Goal: Task Accomplishment & Management: Manage account settings

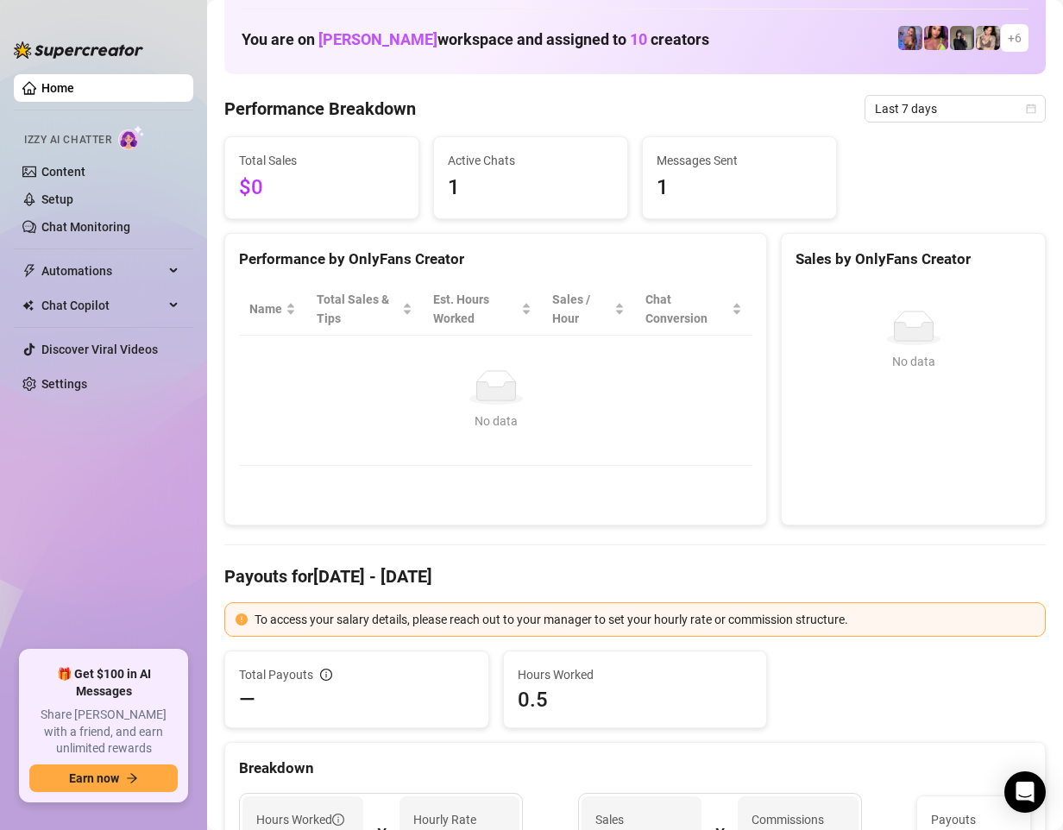
scroll to position [86, 0]
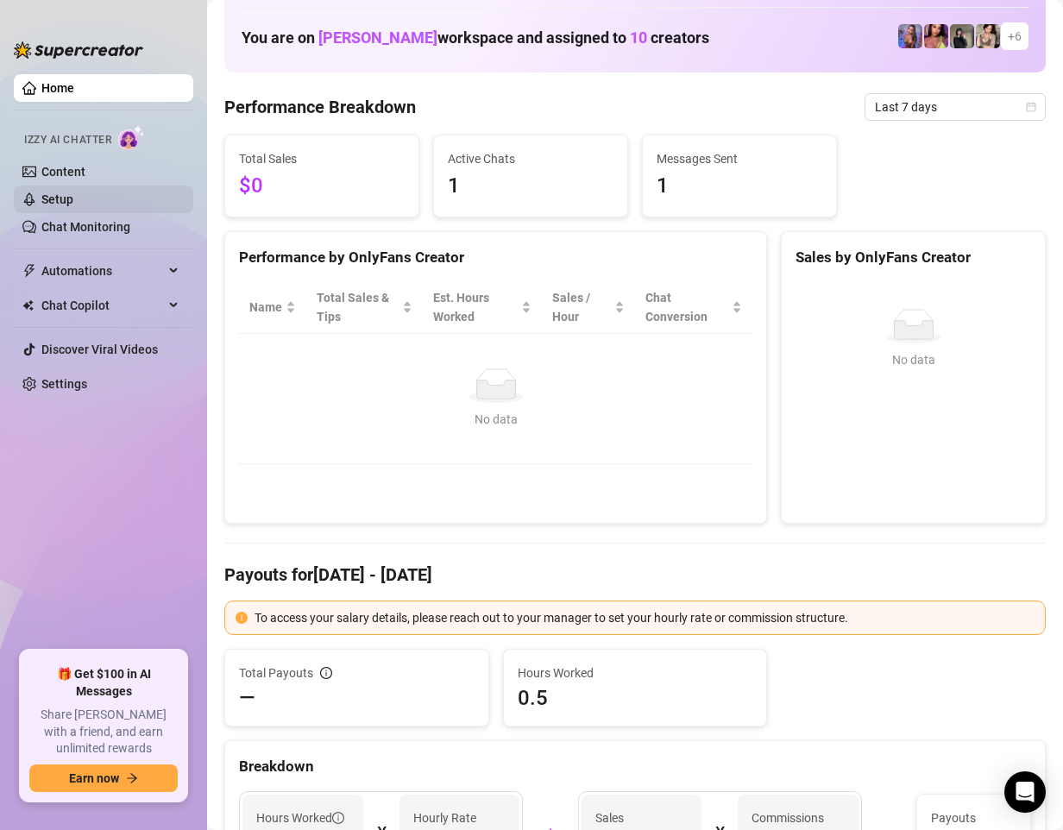
click at [67, 192] on link "Setup" at bounding box center [57, 199] width 32 height 14
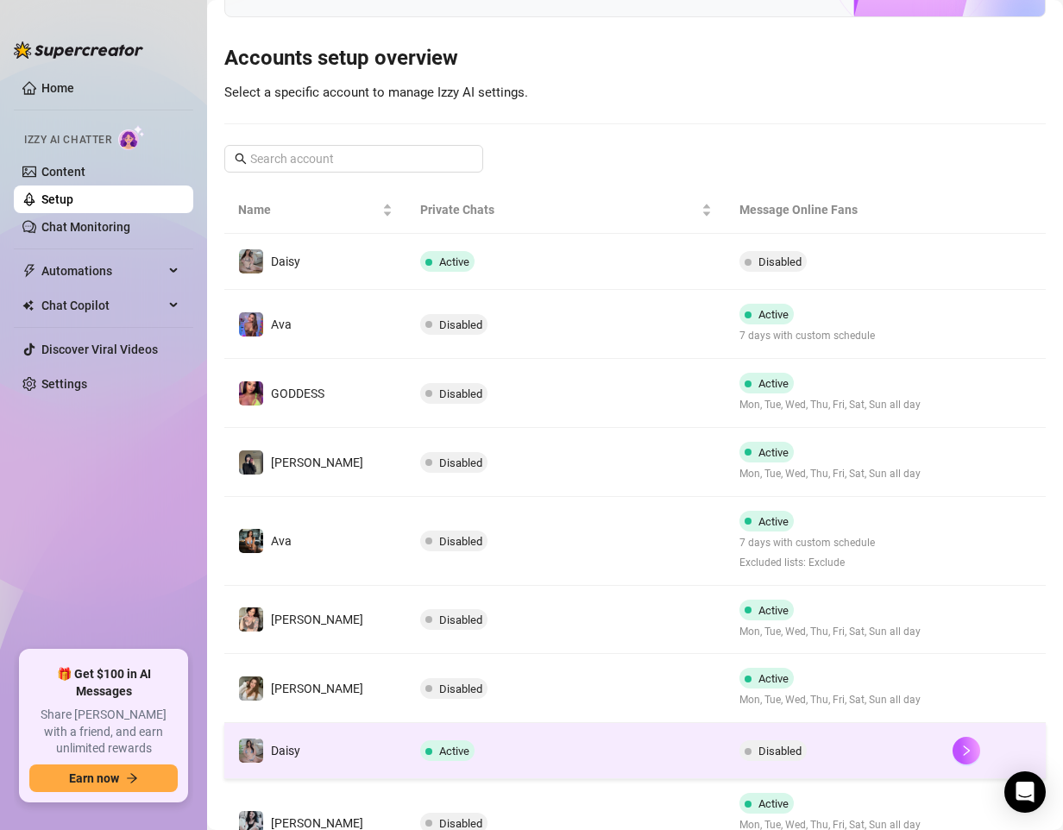
scroll to position [172, 0]
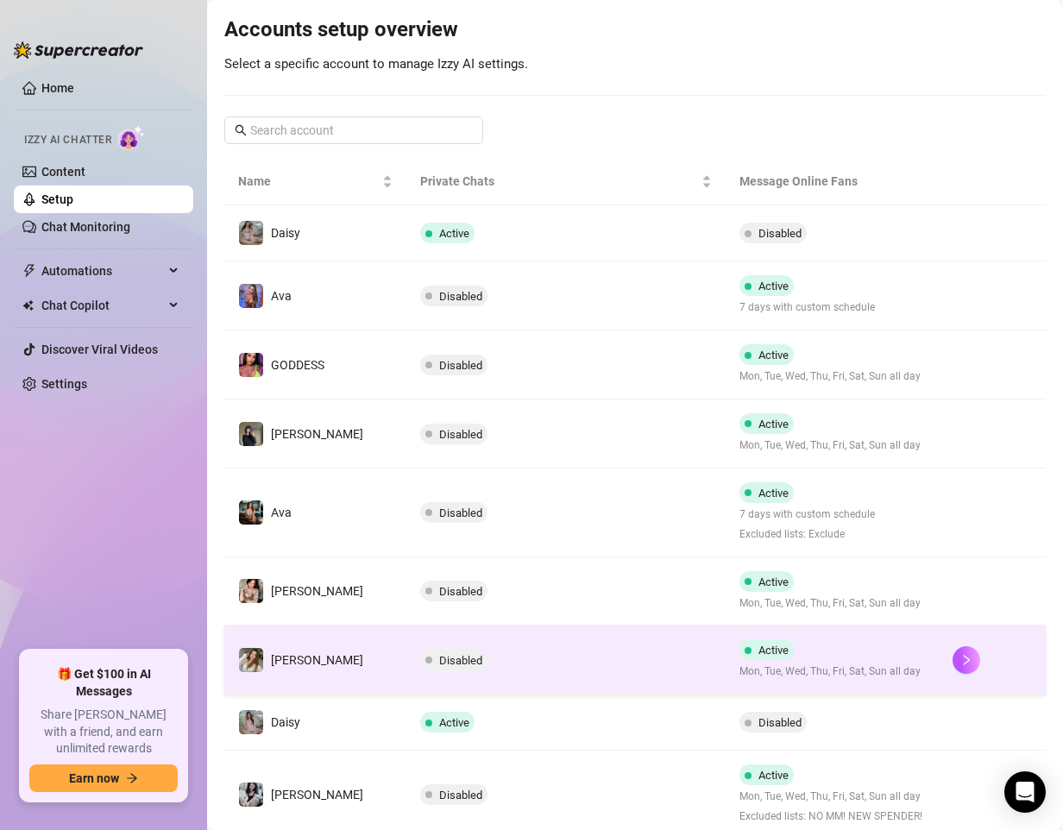
click at [574, 676] on td "Disabled" at bounding box center [566, 659] width 320 height 69
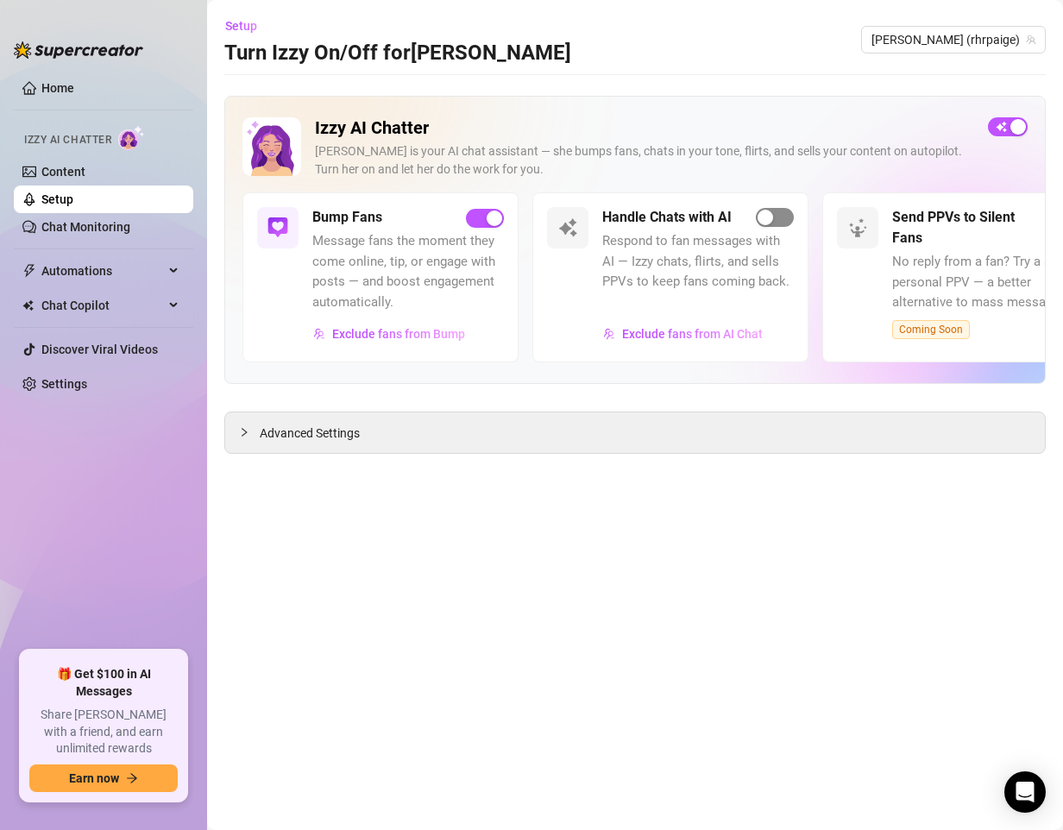
click at [773, 218] on button "button" at bounding box center [775, 217] width 38 height 19
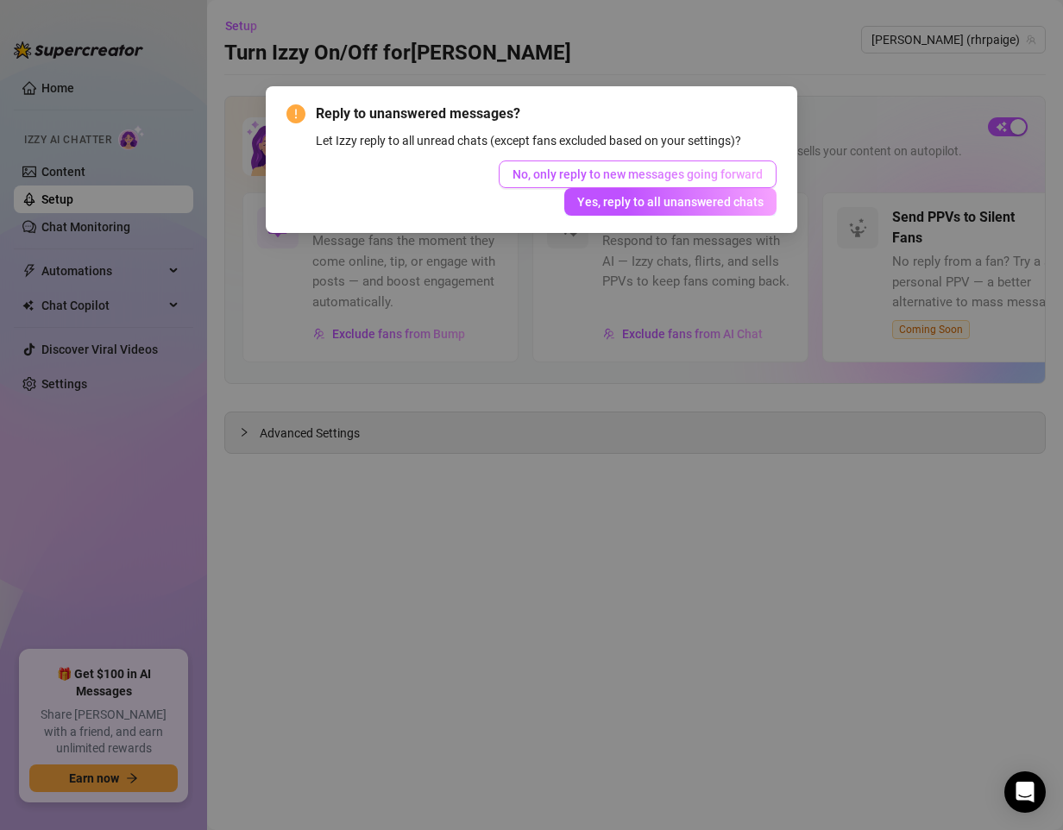
click at [668, 173] on span "No, only reply to new messages going forward" at bounding box center [637, 174] width 250 height 14
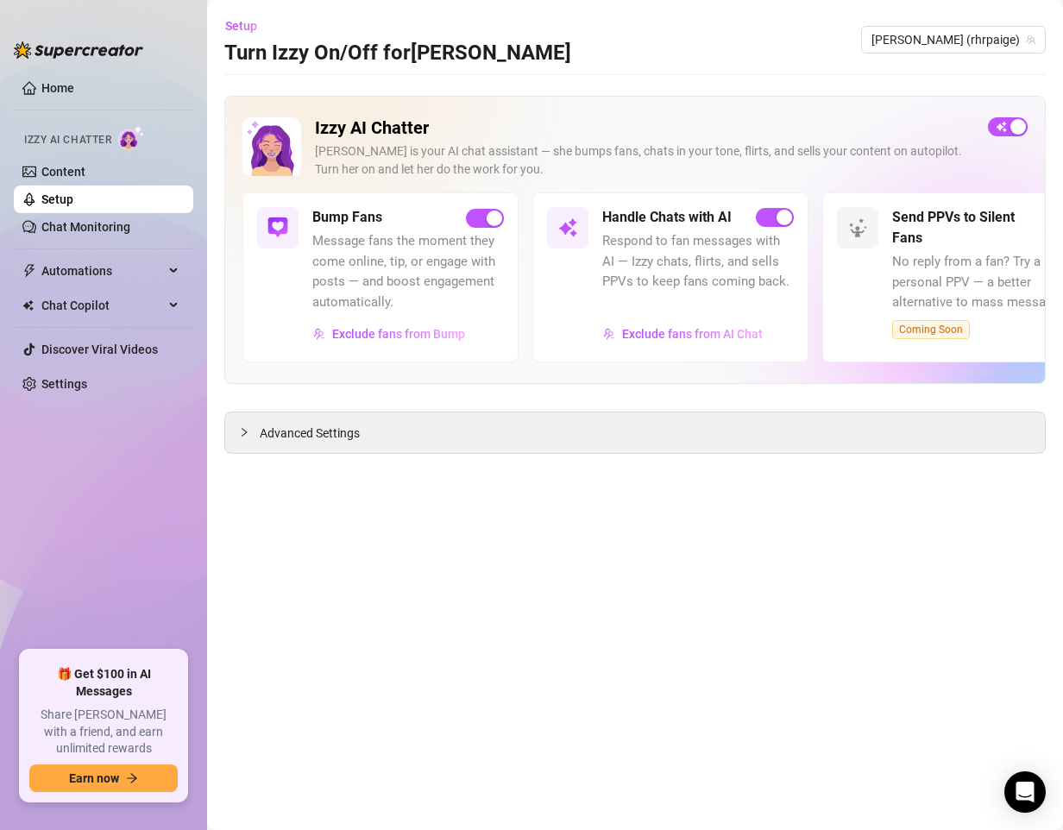
click at [147, 485] on ul "Home Izzy AI Chatter Content Setup Chat Monitoring Automations Chat Copilot Dis…" at bounding box center [103, 355] width 179 height 576
click at [81, 391] on link "Settings" at bounding box center [64, 384] width 46 height 14
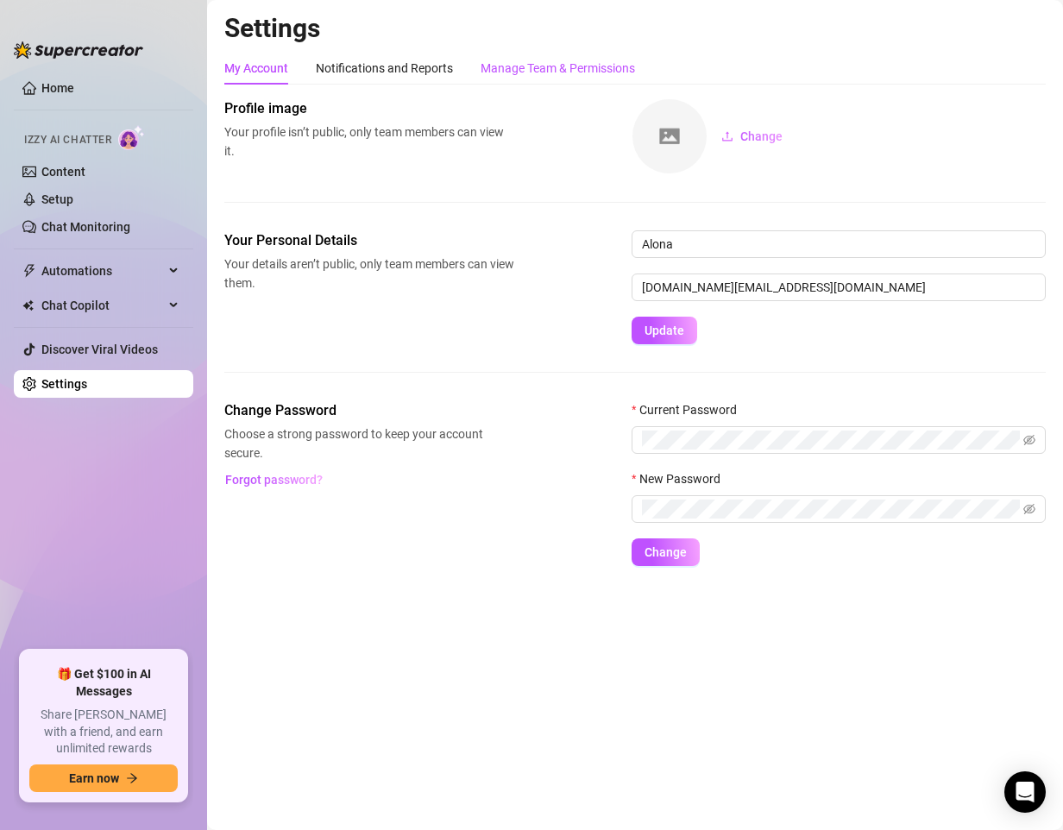
click at [536, 72] on div "Manage Team & Permissions" at bounding box center [557, 68] width 154 height 19
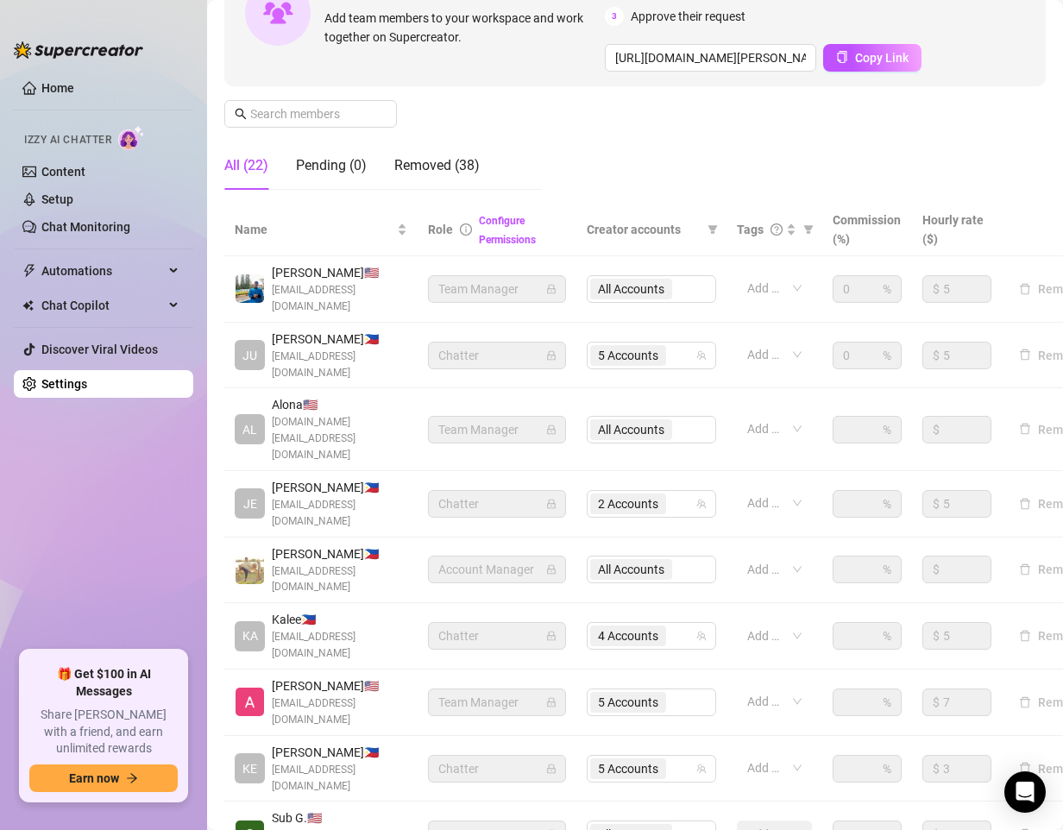
scroll to position [259, 0]
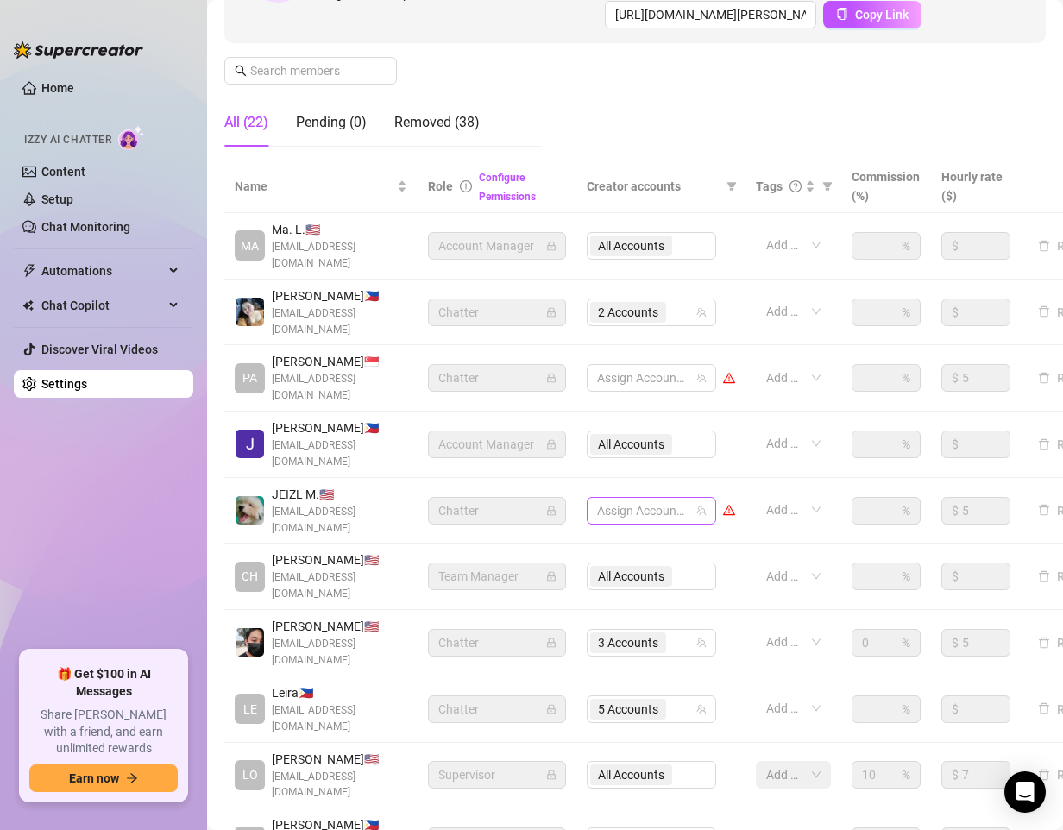
click at [648, 499] on div at bounding box center [642, 511] width 104 height 24
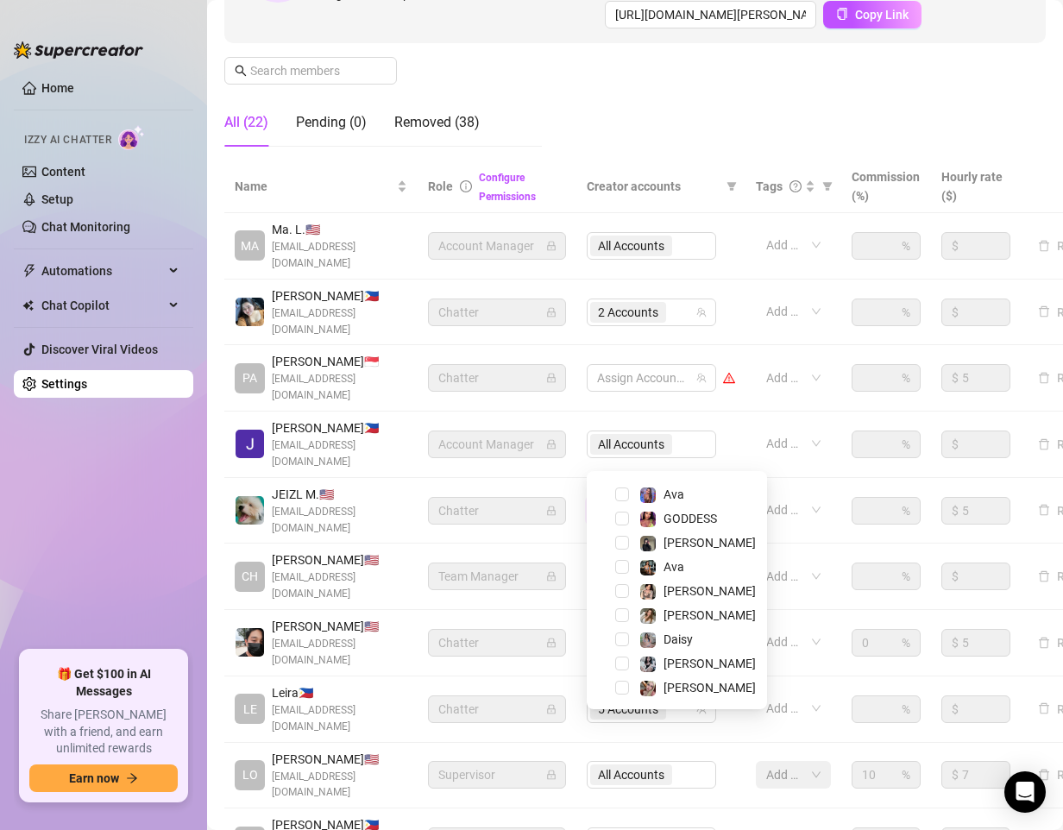
scroll to position [45, 0]
click at [622, 660] on span "Select tree node" at bounding box center [622, 662] width 14 height 14
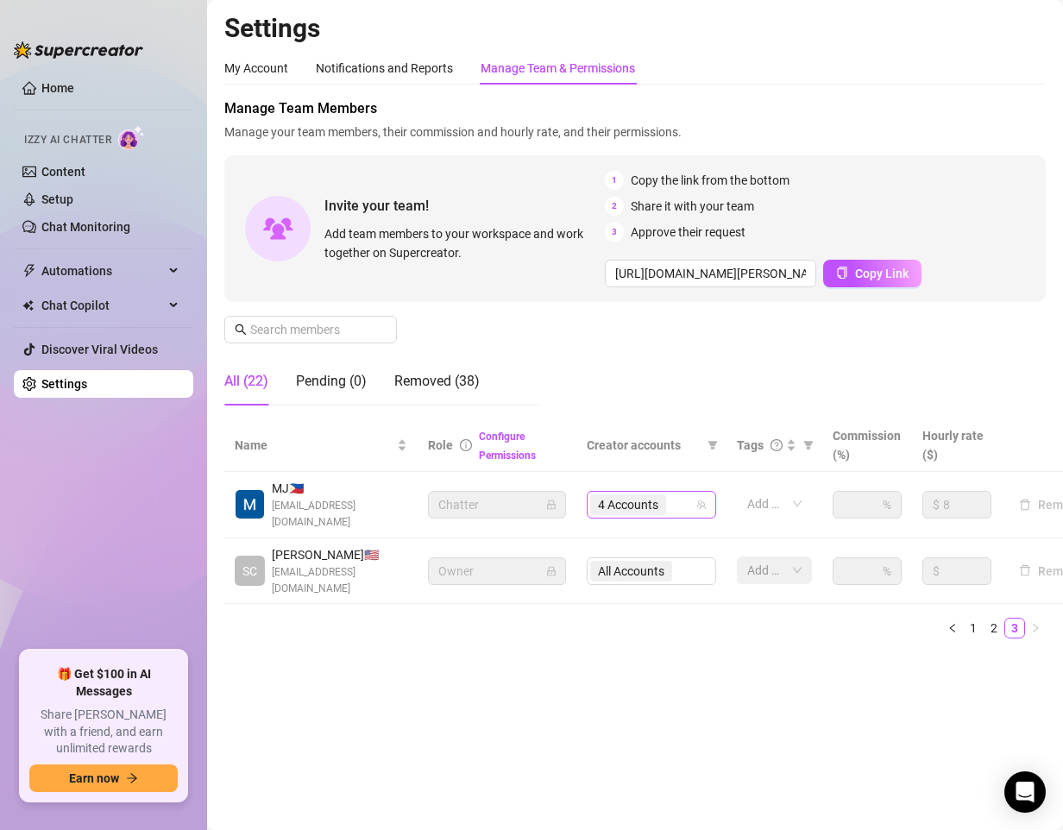
click at [675, 507] on div "4 Accounts" at bounding box center [642, 504] width 104 height 24
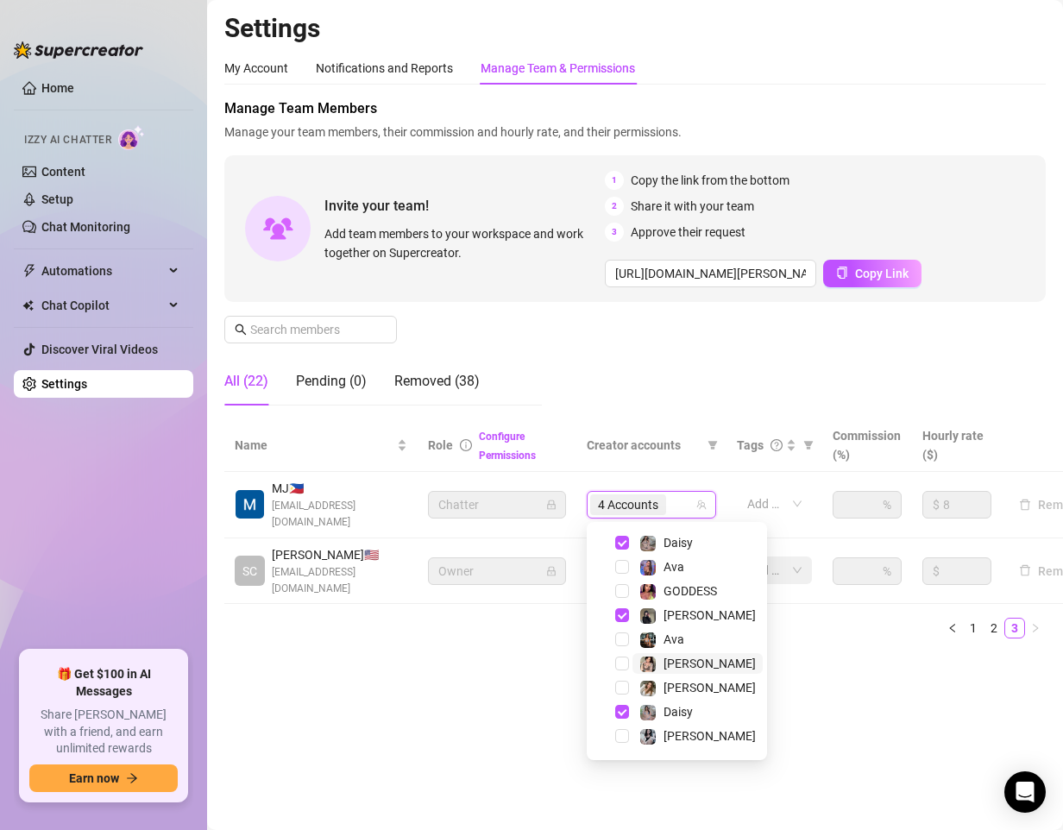
scroll to position [45, 0]
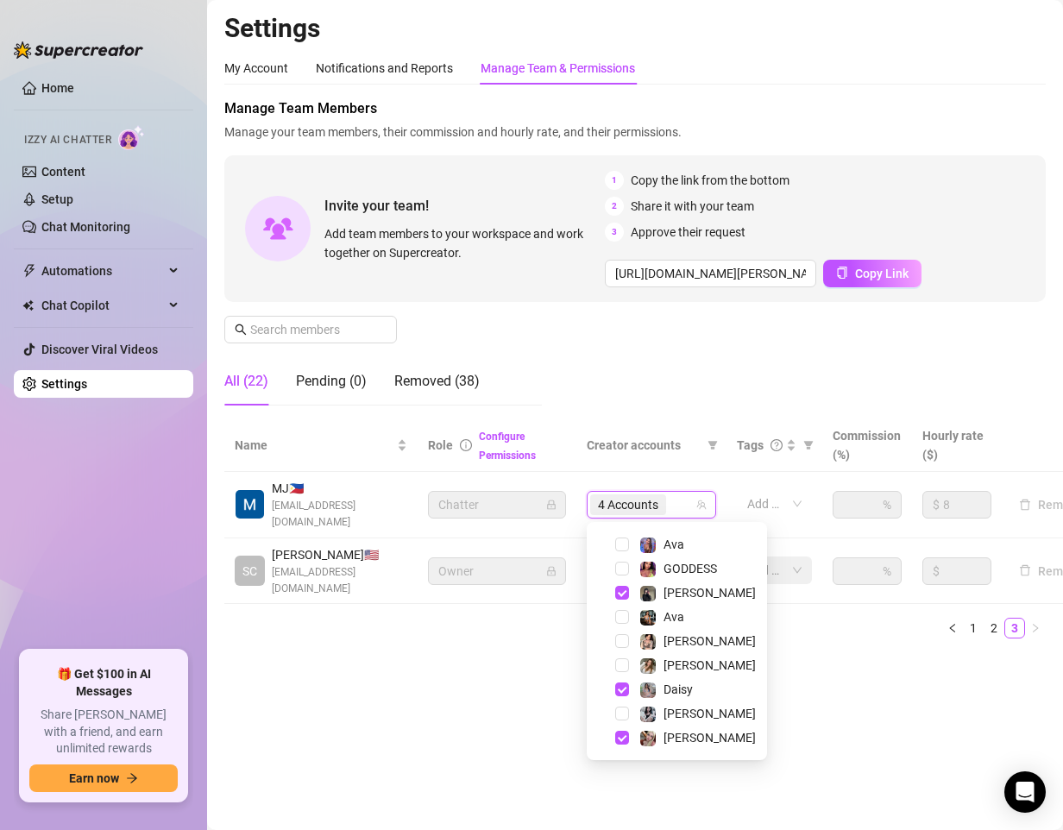
click at [890, 724] on main "Settings My Account Notifications and Reports Manage Team & Permissions Profile…" at bounding box center [635, 415] width 856 height 830
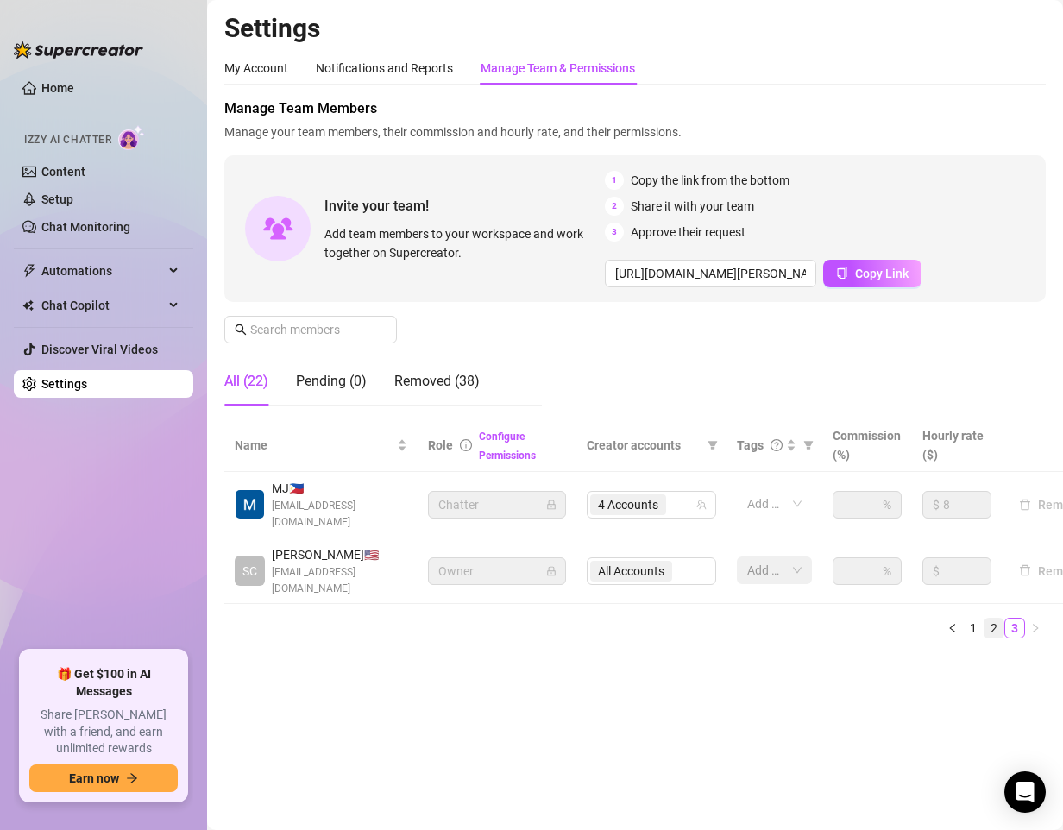
click at [990, 626] on link "2" at bounding box center [993, 627] width 19 height 19
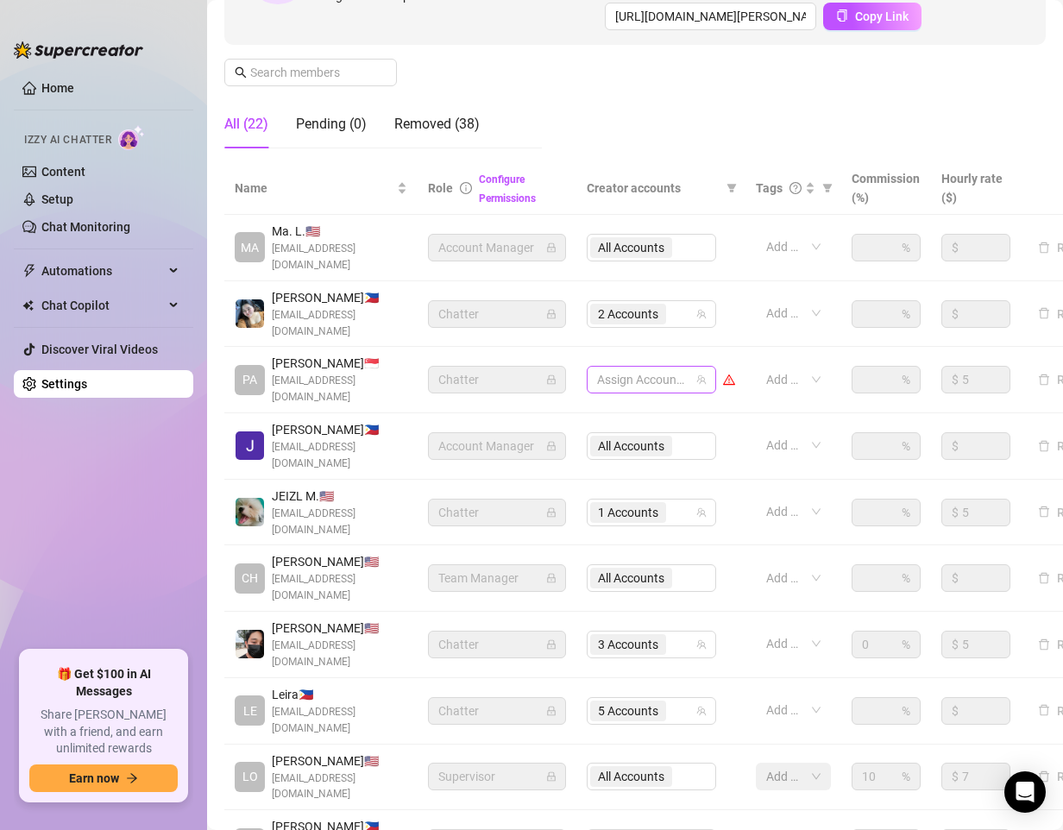
scroll to position [259, 0]
click at [682, 829] on div "2 Accounts" at bounding box center [642, 841] width 104 height 24
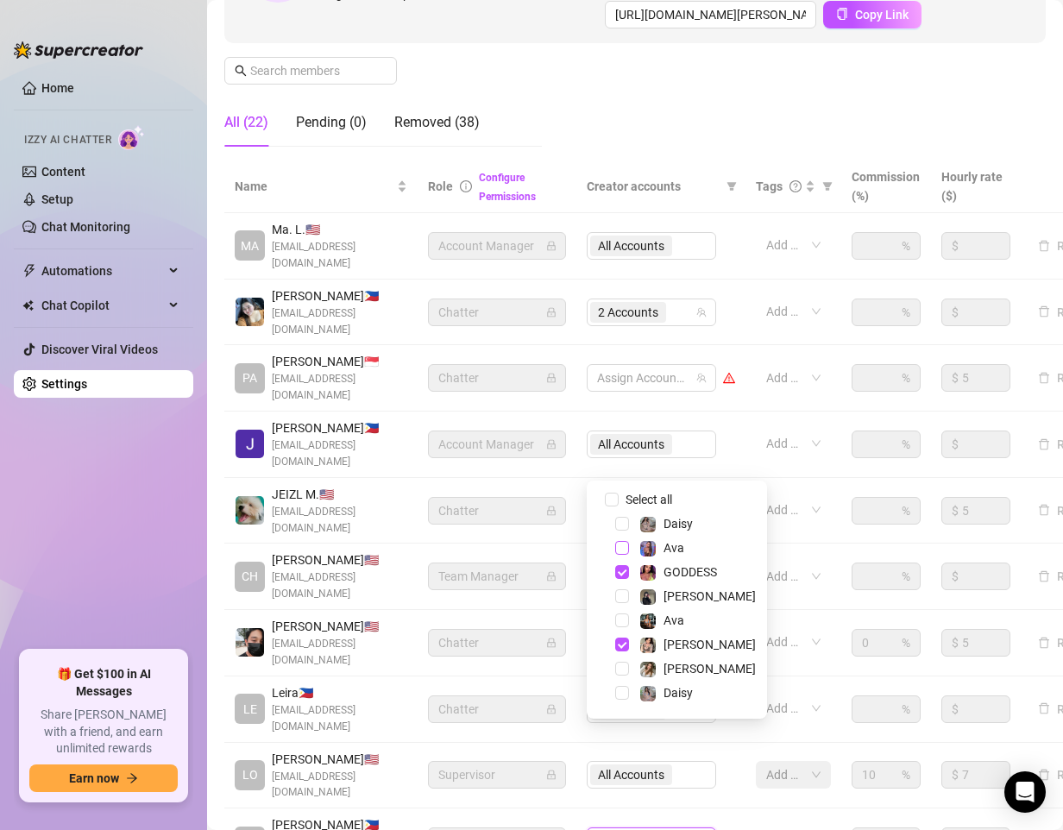
click at [618, 550] on span "Select tree node" at bounding box center [622, 548] width 14 height 14
click at [623, 622] on span "Select tree node" at bounding box center [622, 620] width 14 height 14
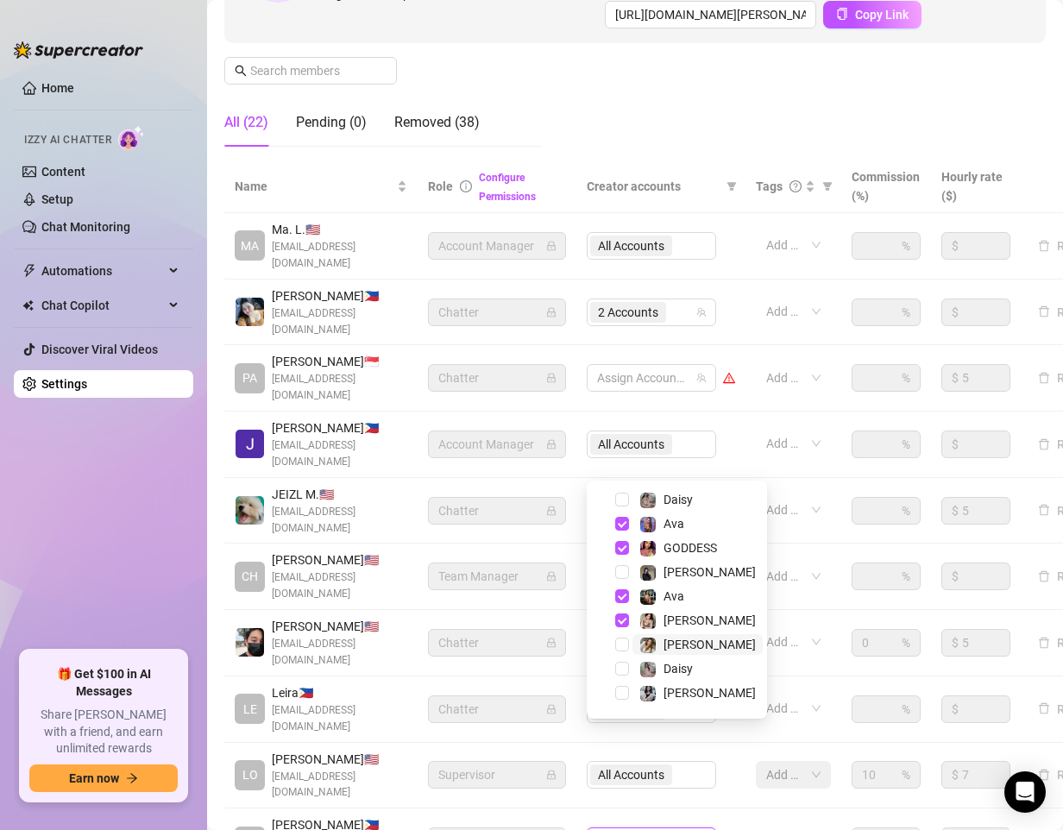
scroll to position [45, 0]
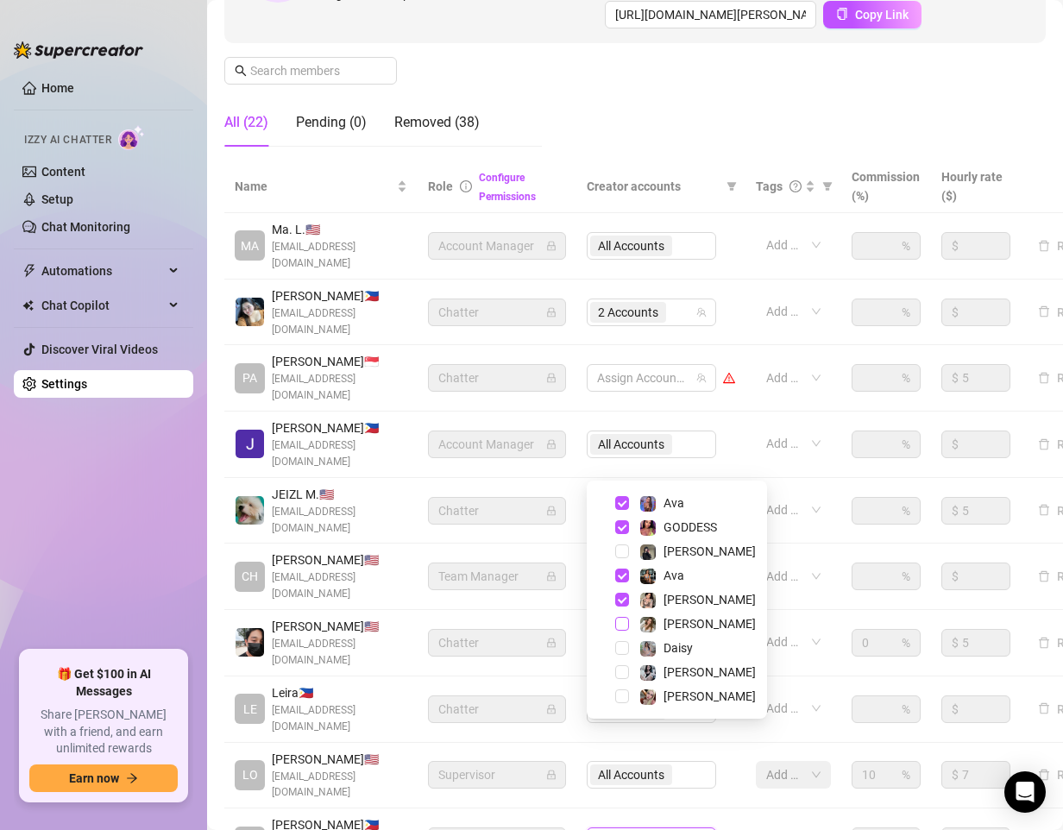
click at [624, 624] on span "Select tree node" at bounding box center [622, 624] width 14 height 14
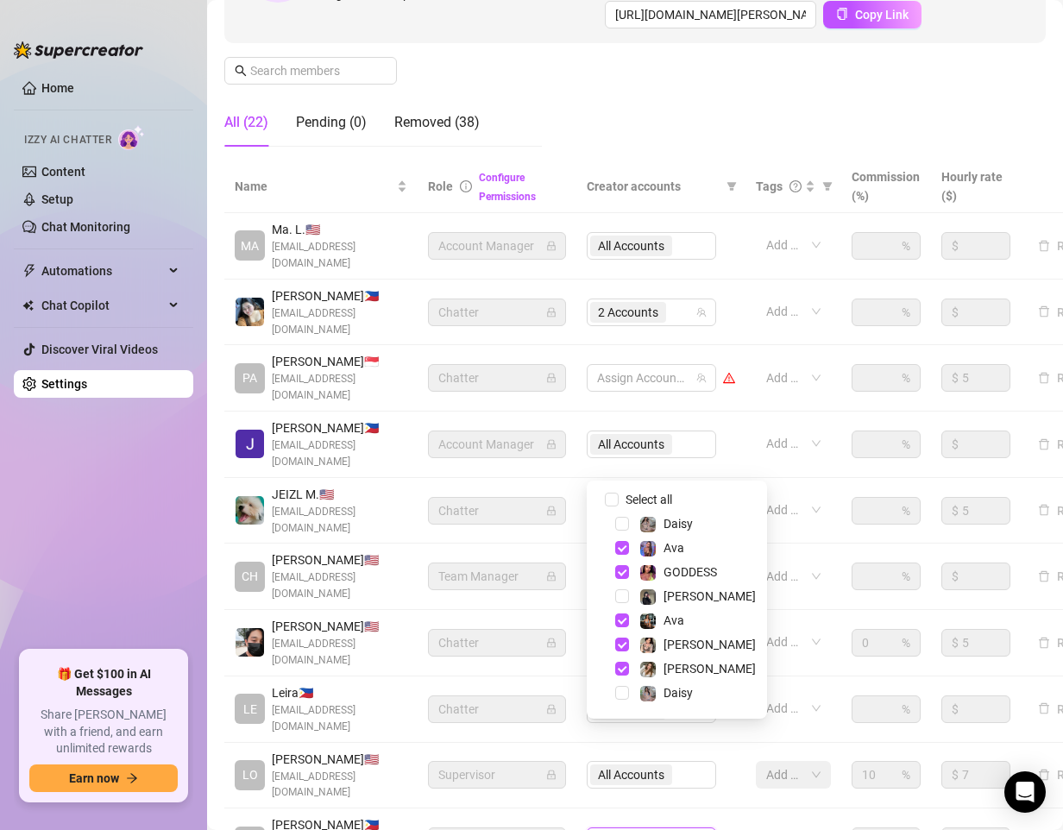
drag, startPoint x: 774, startPoint y: 784, endPoint x: 784, endPoint y: 784, distance: 10.3
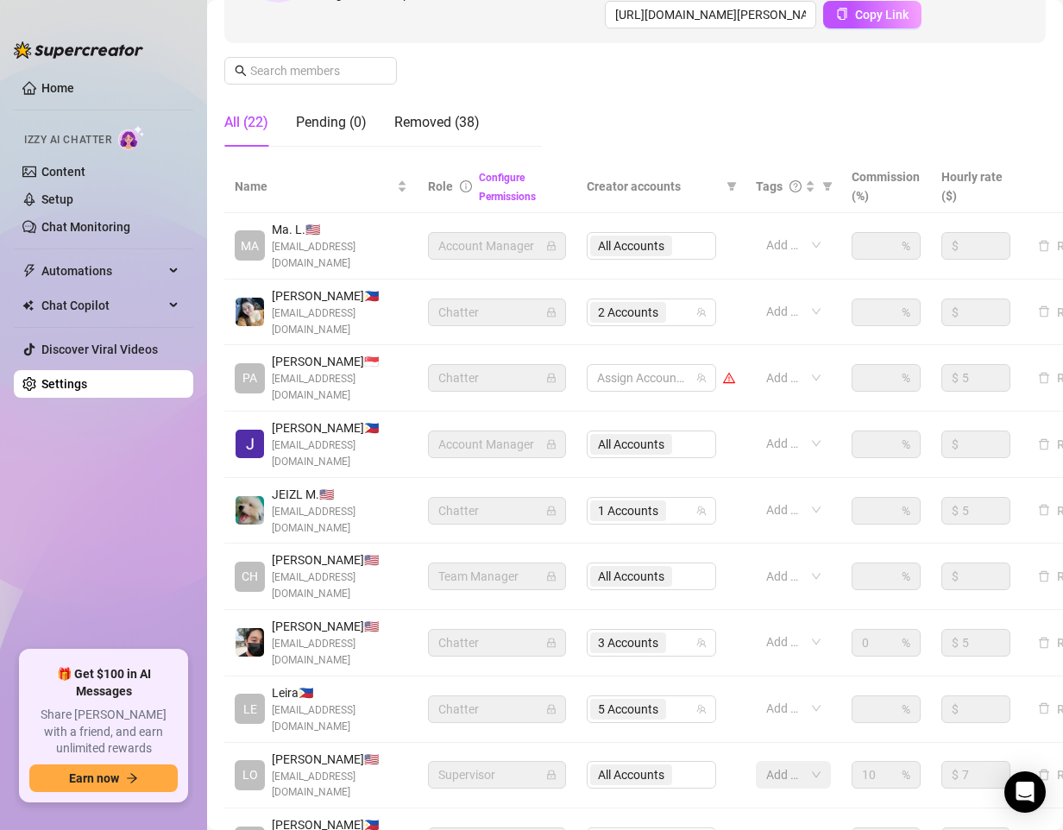
click at [613, 810] on div "Settings My Account Notifications and Reports Manage Team & Permissions Profile…" at bounding box center [634, 348] width 821 height 1190
drag, startPoint x: 615, startPoint y: 781, endPoint x: 3, endPoint y: 576, distance: 645.0
